Goal: Information Seeking & Learning: Understand process/instructions

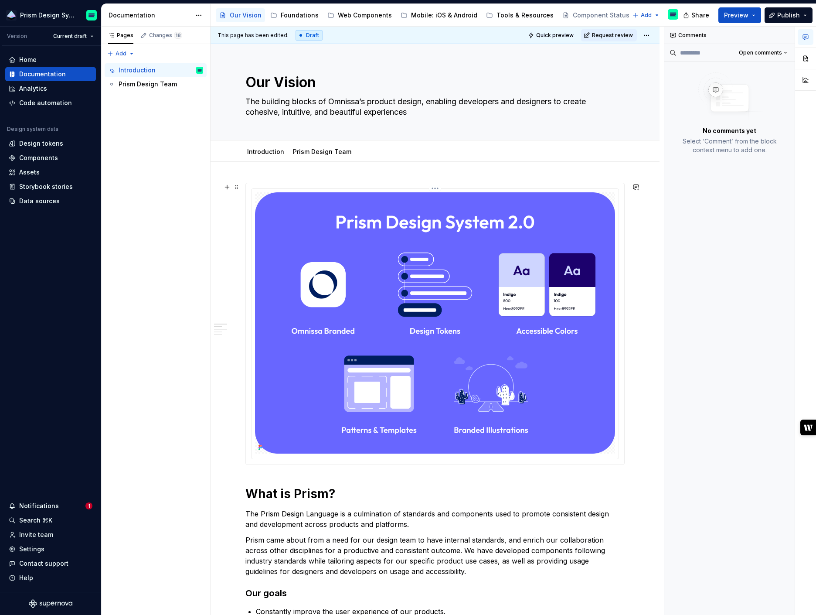
click at [454, 255] on img at bounding box center [435, 322] width 360 height 261
click at [803, 61] on button "button" at bounding box center [806, 59] width 16 height 16
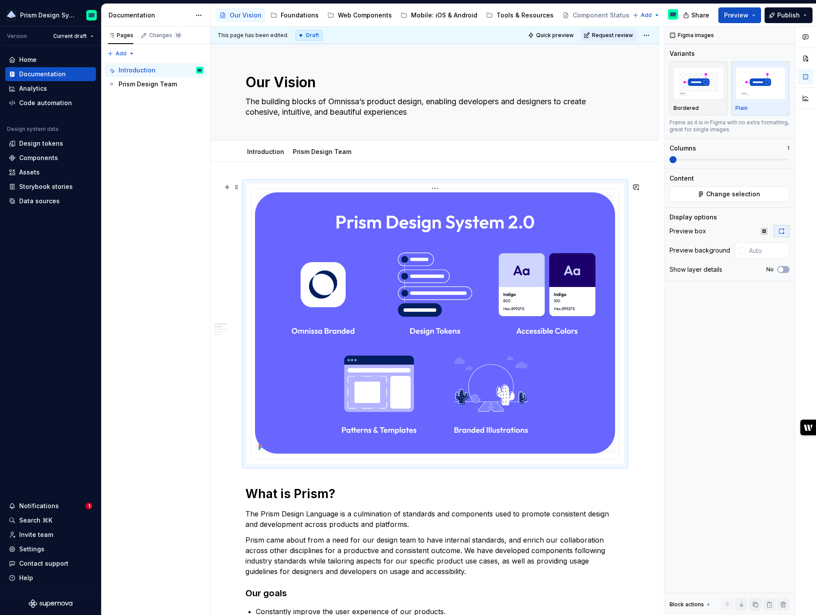
click at [494, 385] on img at bounding box center [435, 322] width 360 height 261
click at [755, 196] on span "Change selection" at bounding box center [733, 194] width 54 height 9
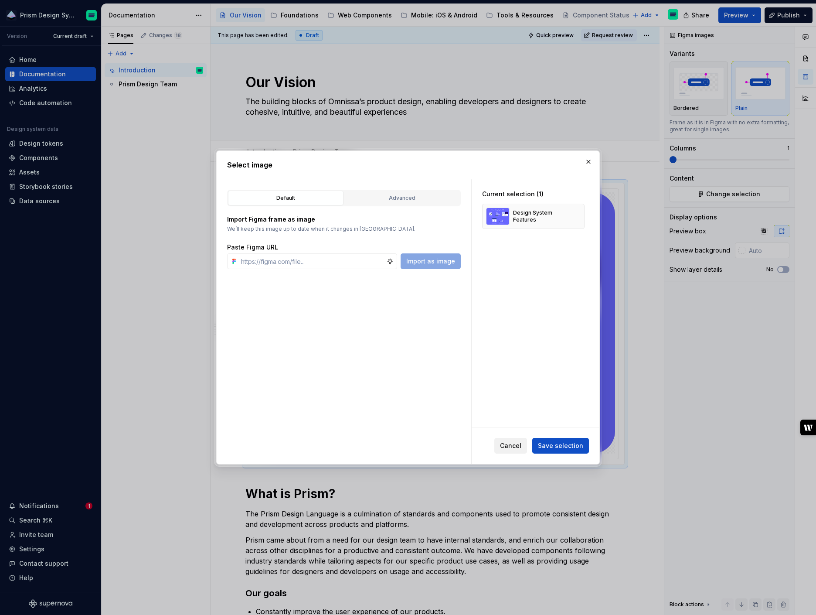
click at [517, 444] on span "Cancel" at bounding box center [510, 445] width 21 height 9
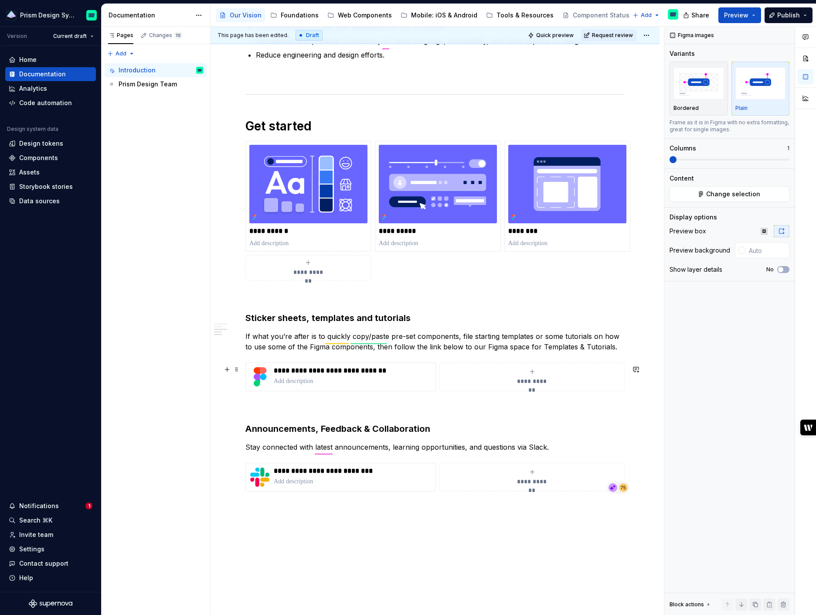
scroll to position [587, 0]
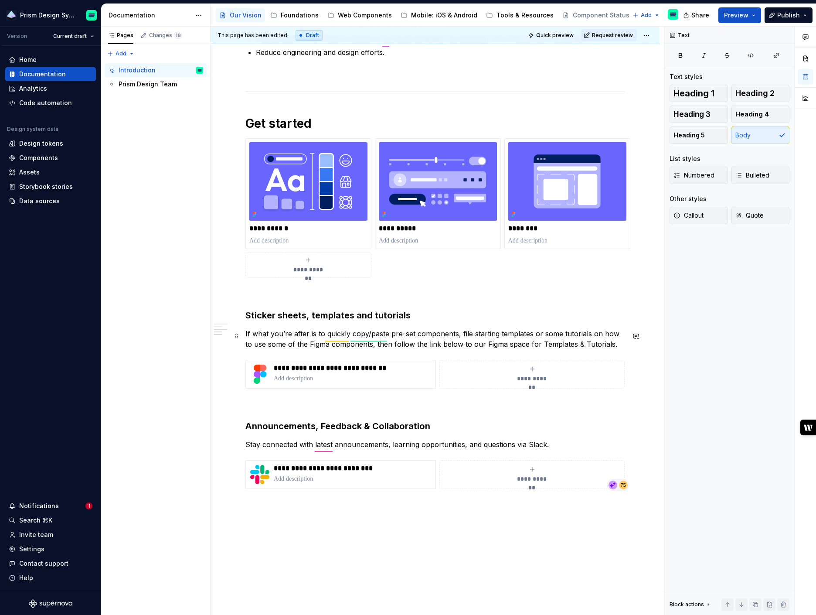
click at [337, 335] on p "If what you’re after is to quickly copy/paste pre-set components, file starting…" at bounding box center [434, 338] width 379 height 21
type textarea "*"
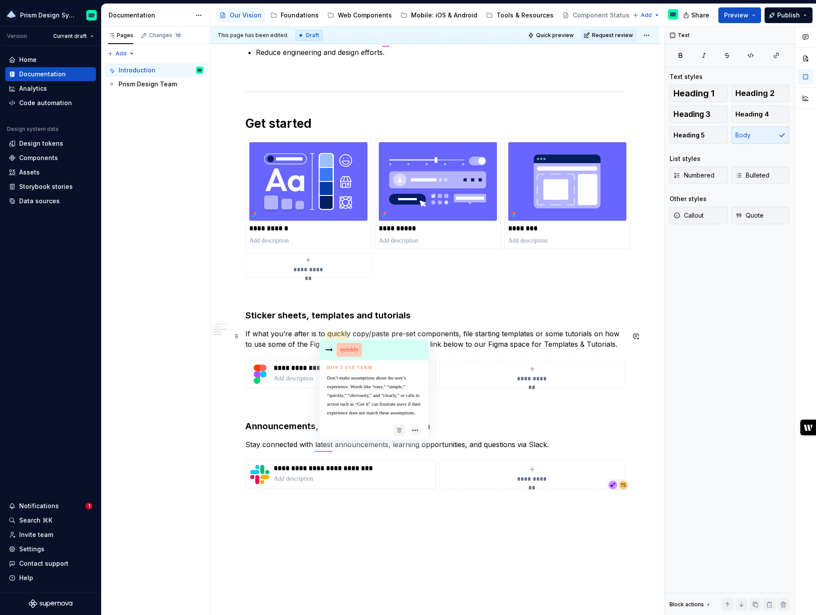
click at [393, 355] on span at bounding box center [374, 349] width 109 height 11
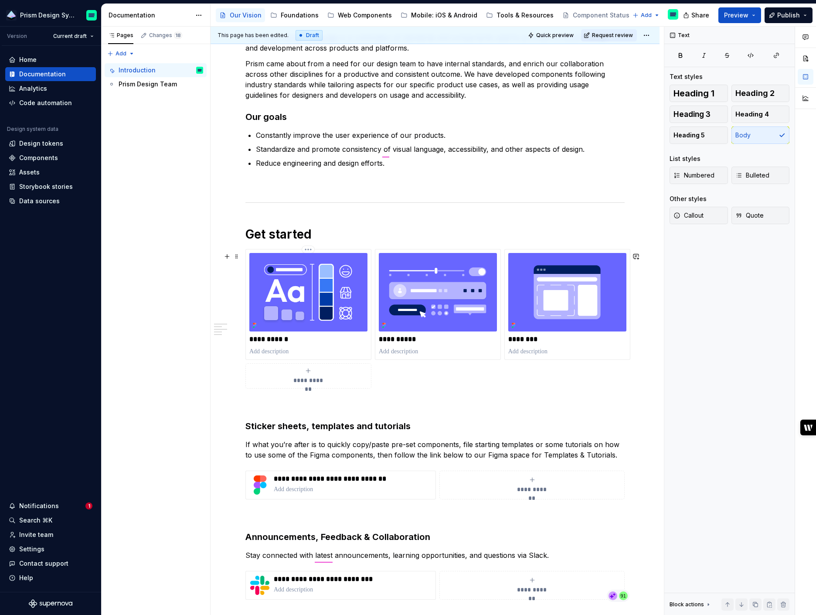
scroll to position [465, 0]
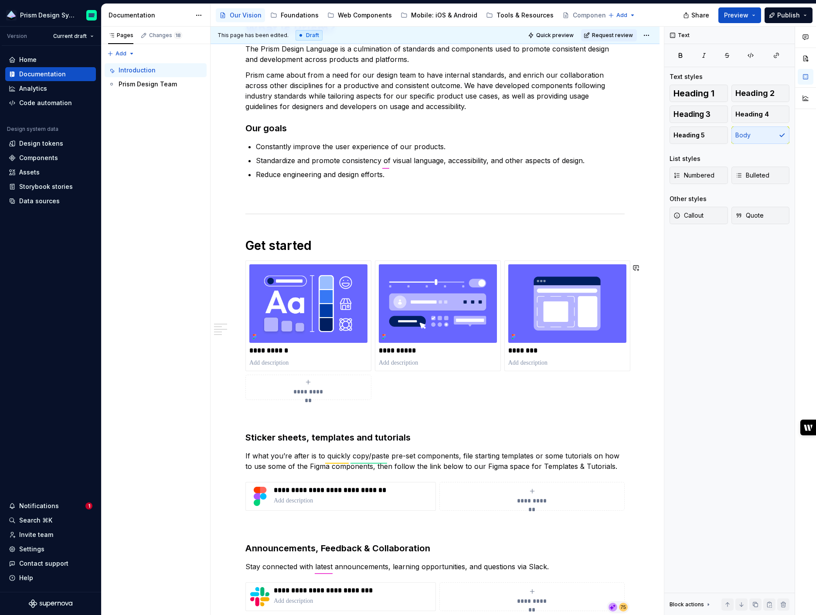
type textarea "*"
